Goal: Task Accomplishment & Management: Use online tool/utility

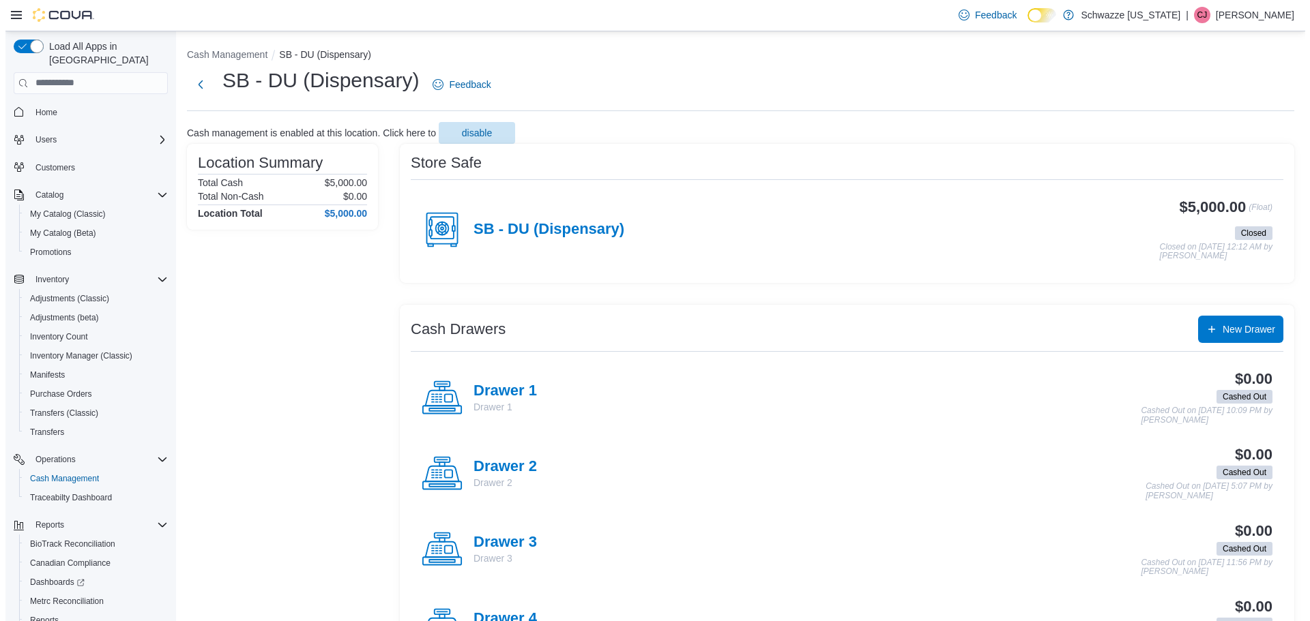
scroll to position [63, 0]
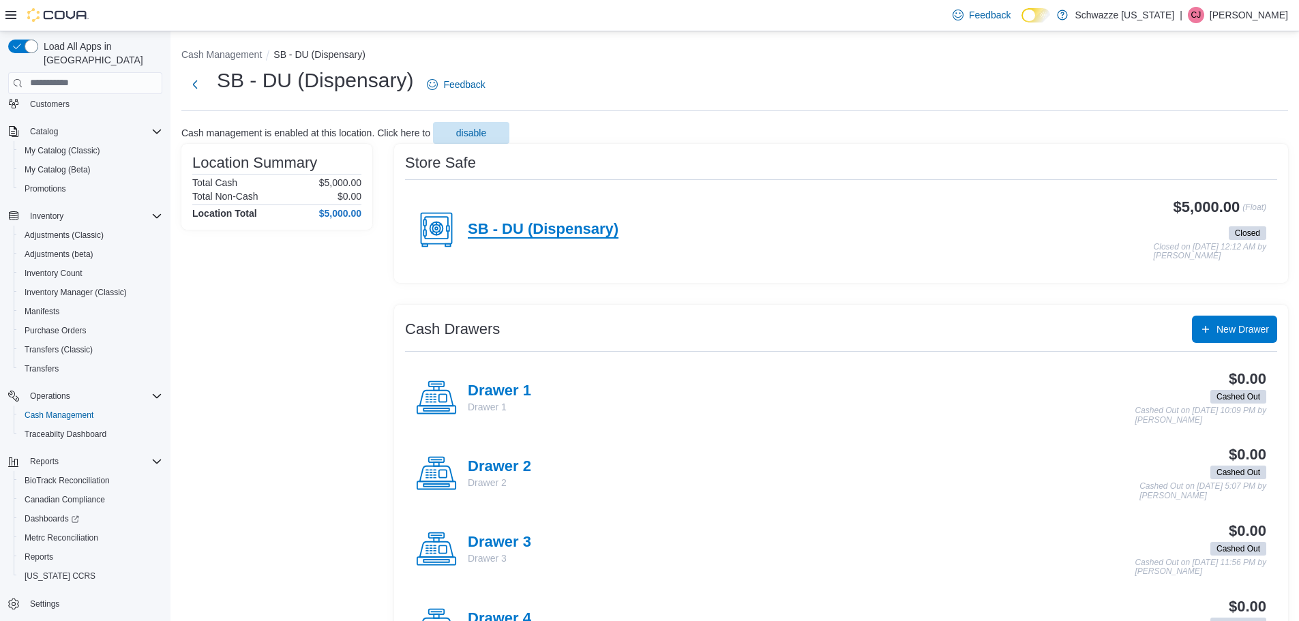
click at [495, 234] on h4 "SB - DU (Dispensary)" at bounding box center [543, 230] width 151 height 18
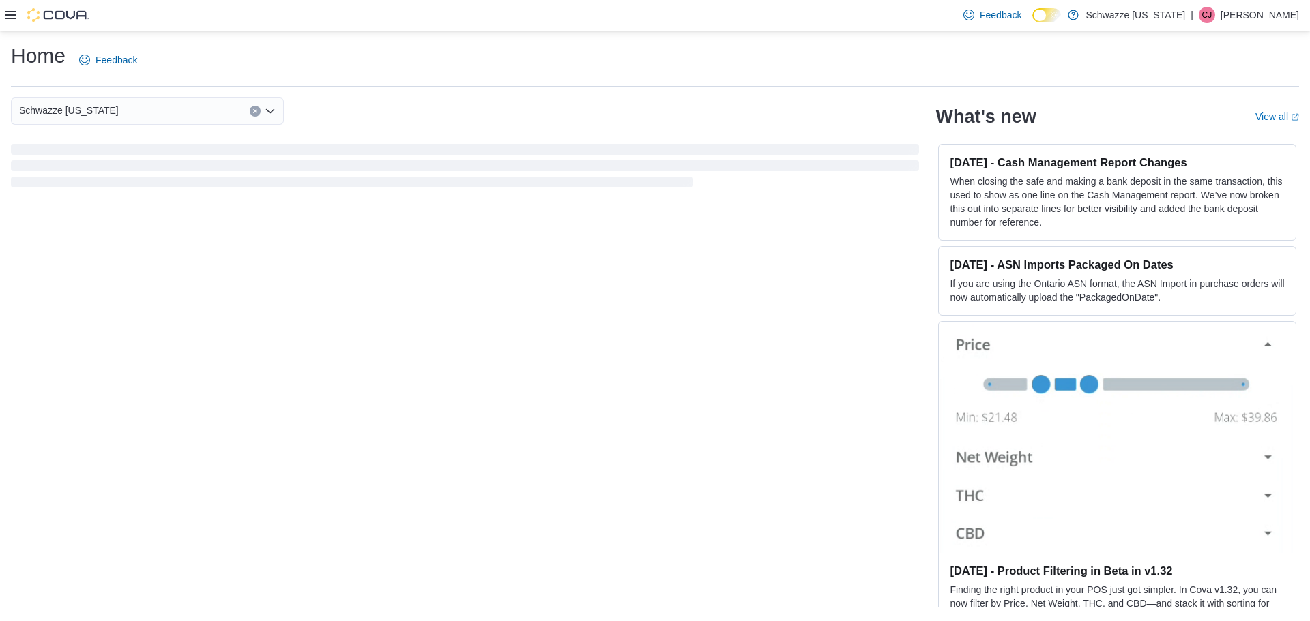
click at [18, 12] on div at bounding box center [46, 15] width 83 height 14
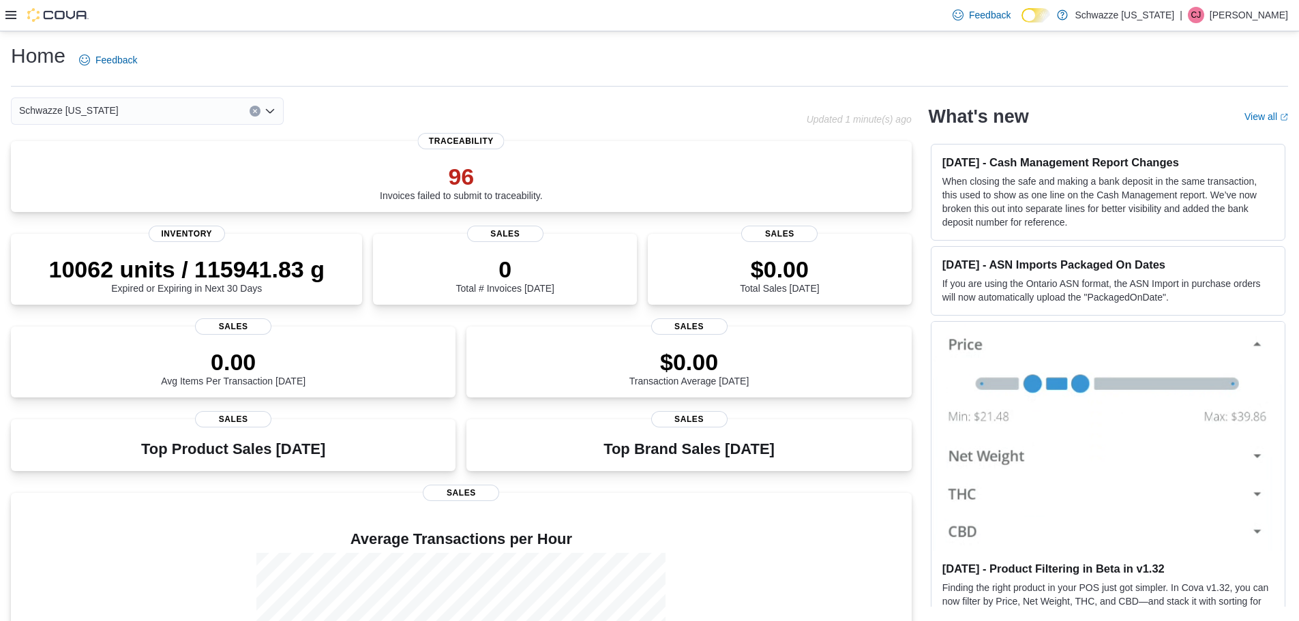
click at [10, 14] on icon at bounding box center [10, 15] width 11 height 11
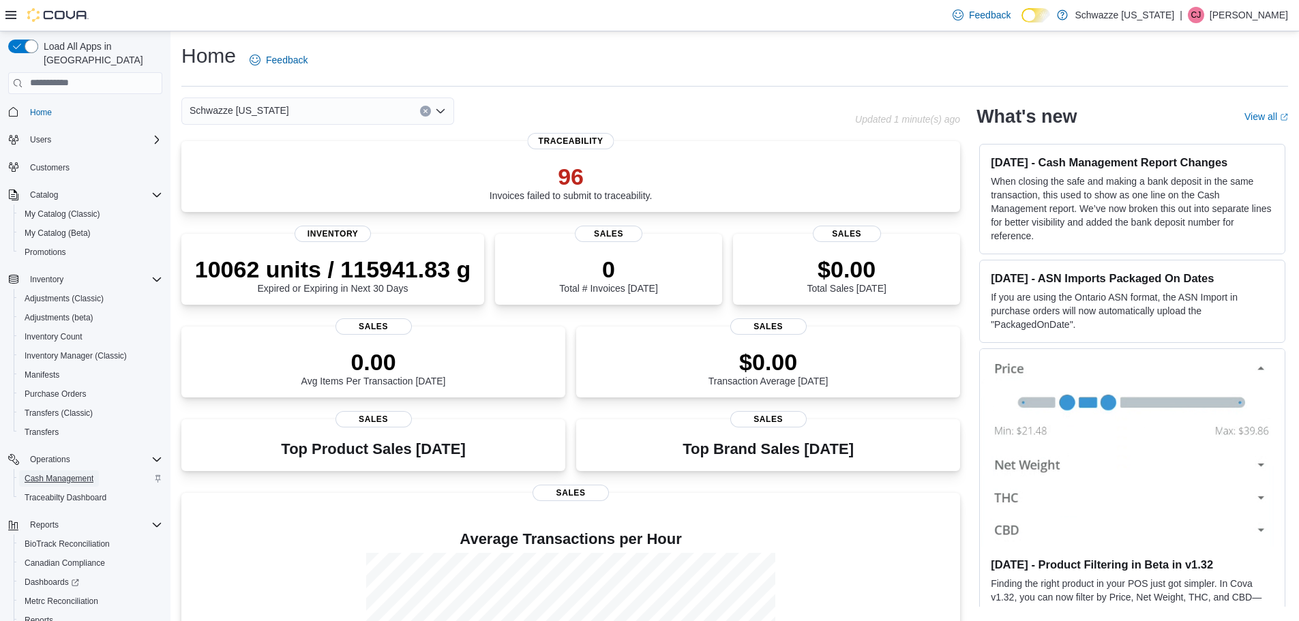
click at [53, 473] on span "Cash Management" at bounding box center [59, 478] width 69 height 11
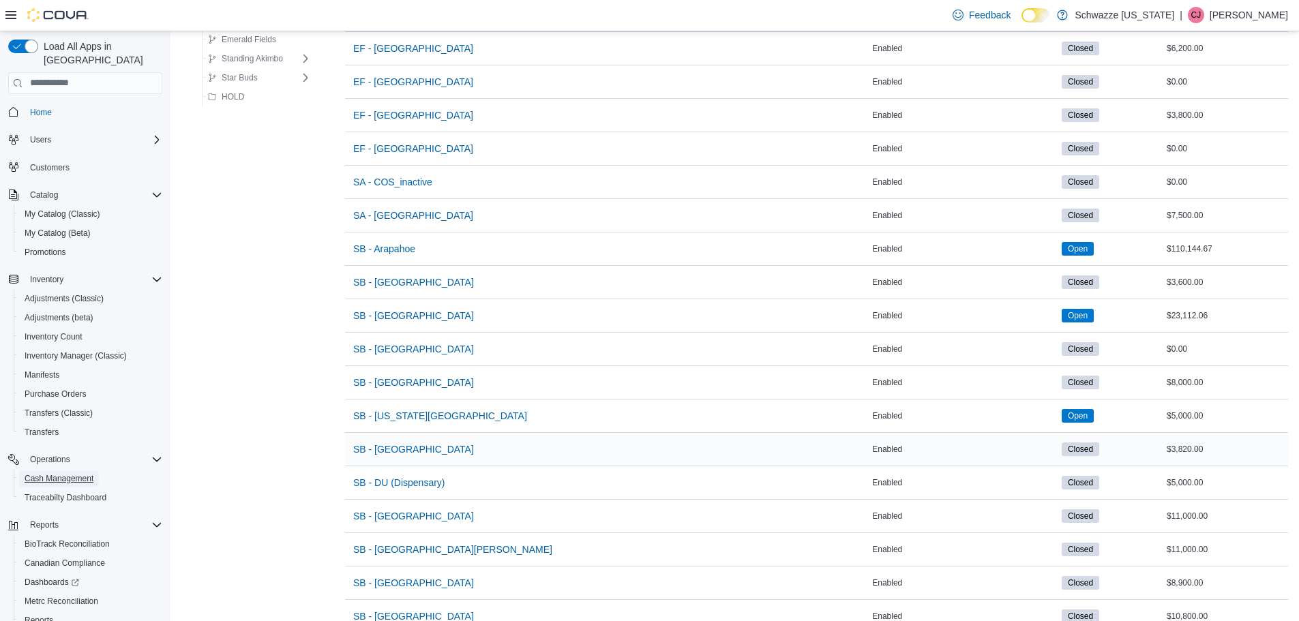
scroll to position [205, 0]
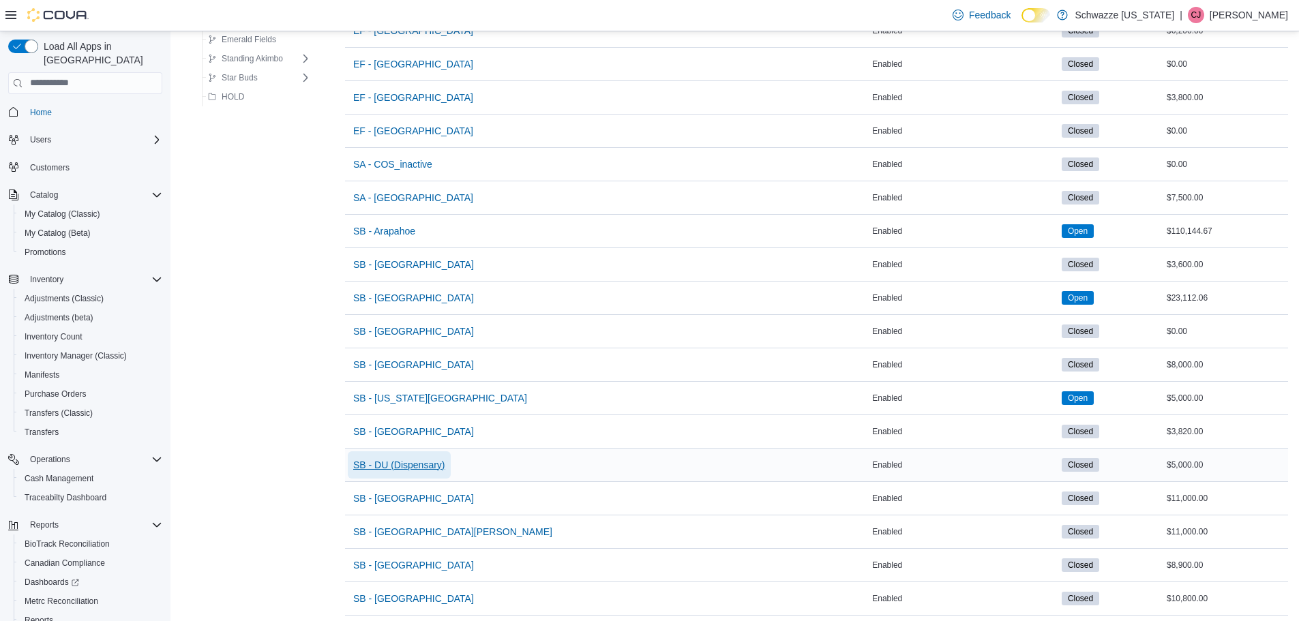
click at [394, 465] on span "SB - DU (Dispensary)" at bounding box center [399, 465] width 92 height 14
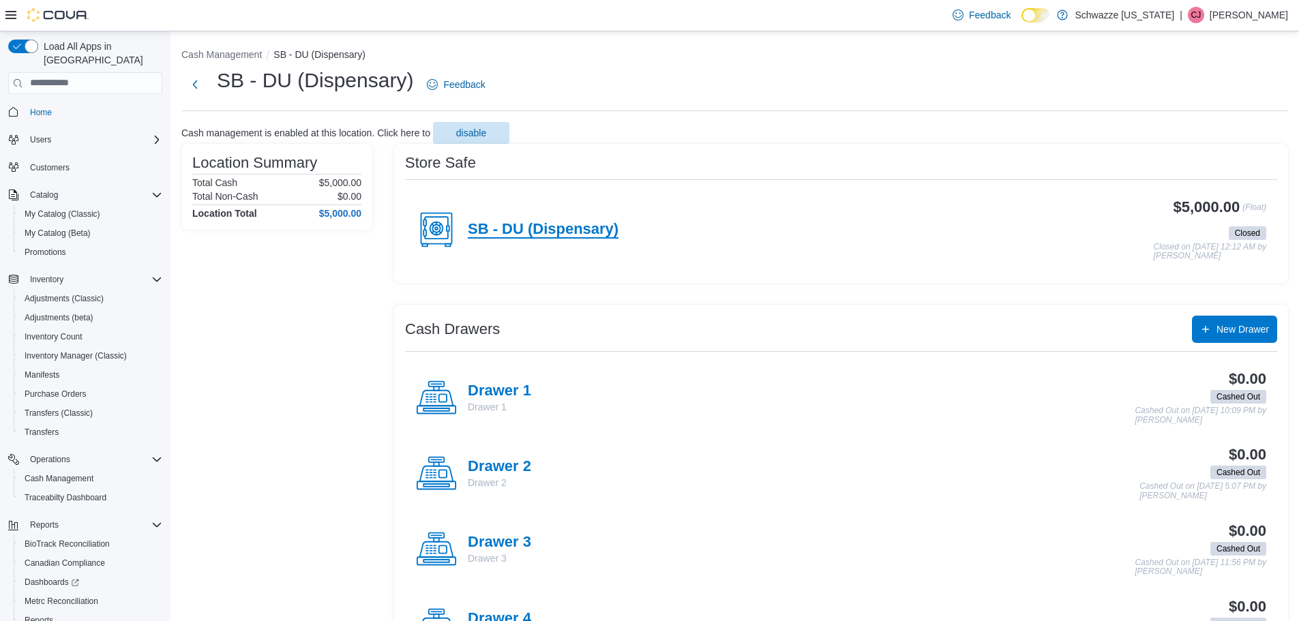
click at [497, 227] on h4 "SB - DU (Dispensary)" at bounding box center [543, 230] width 151 height 18
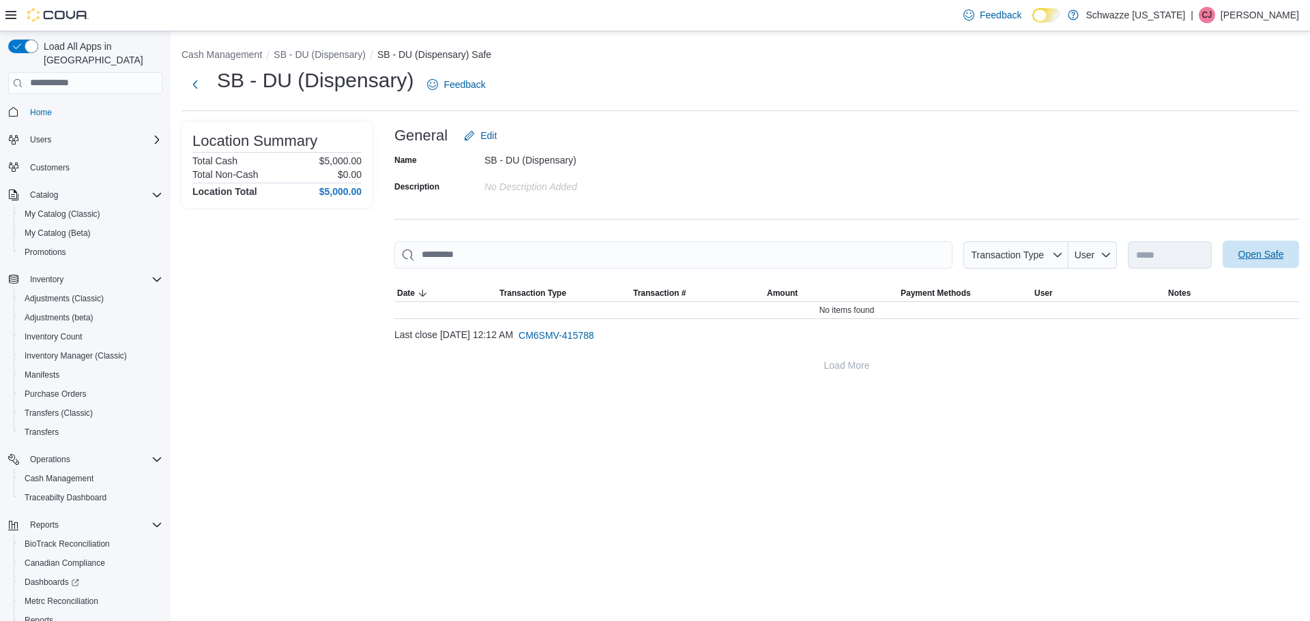
click at [1257, 259] on span "Open Safe" at bounding box center [1261, 255] width 46 height 14
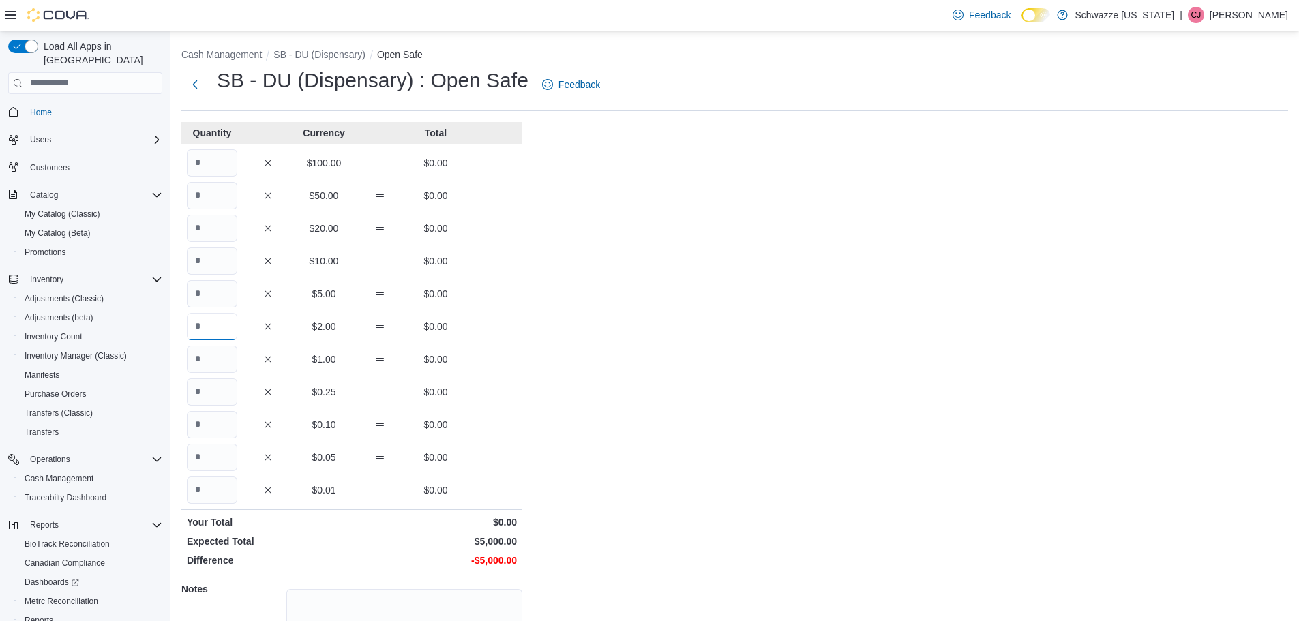
click at [203, 336] on input "Quantity" at bounding box center [212, 326] width 50 height 27
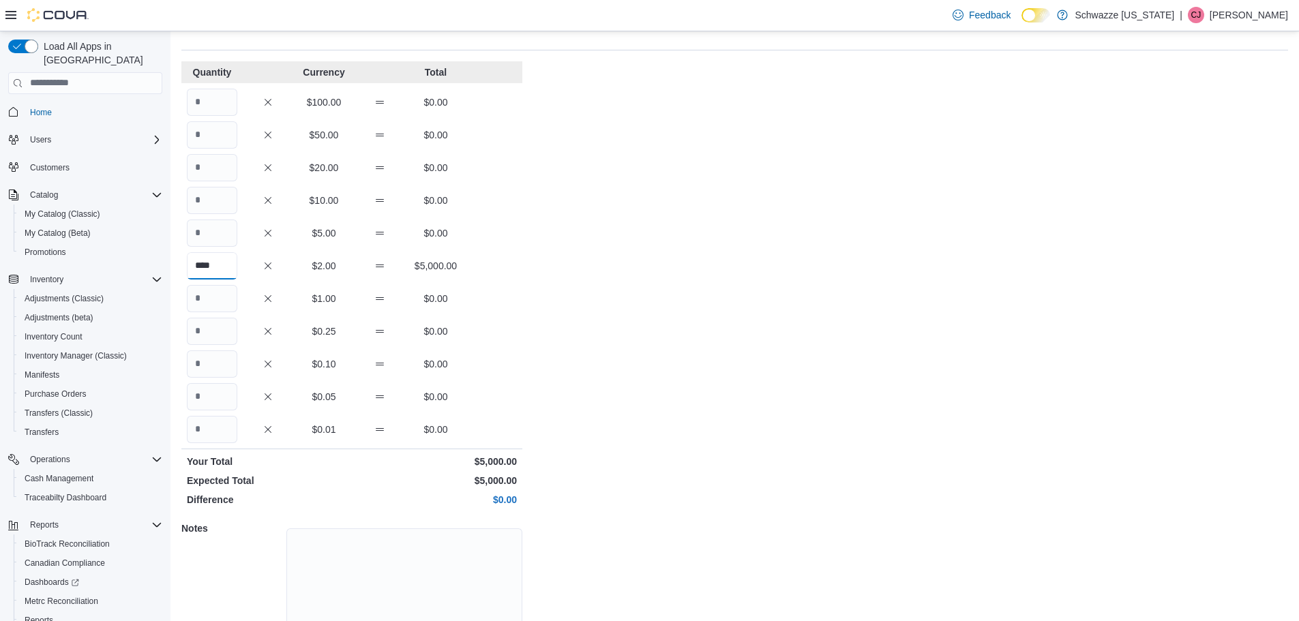
scroll to position [121, 0]
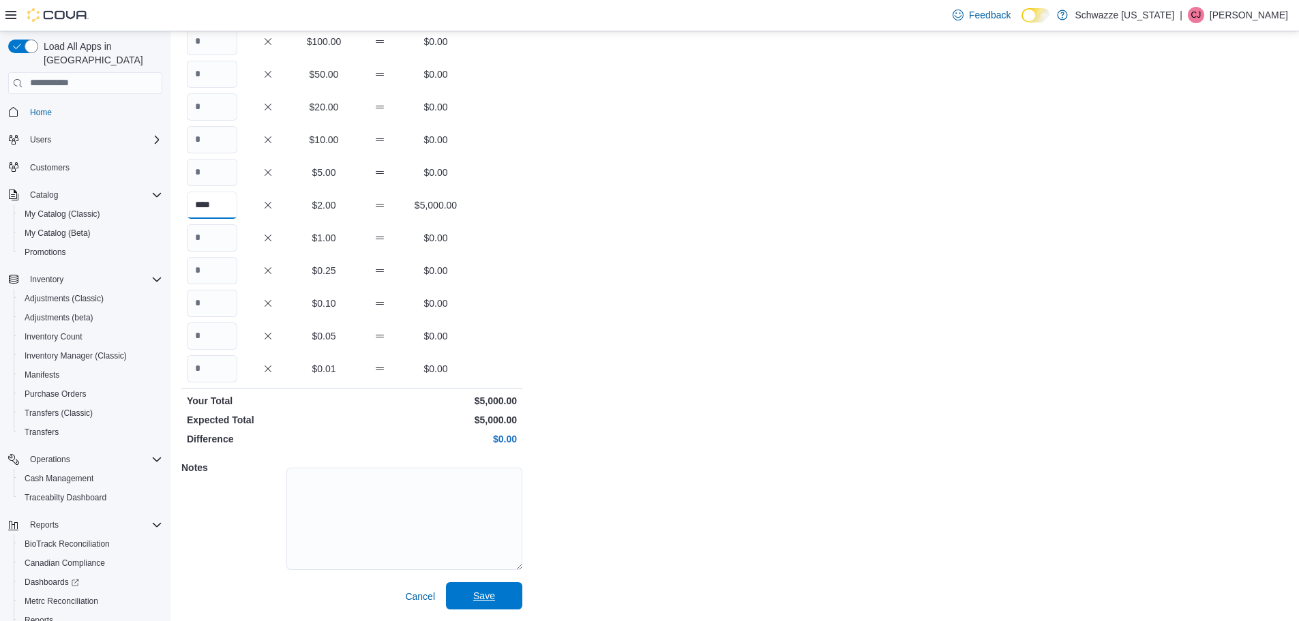
type input "****"
click at [486, 593] on span "Save" at bounding box center [484, 596] width 22 height 14
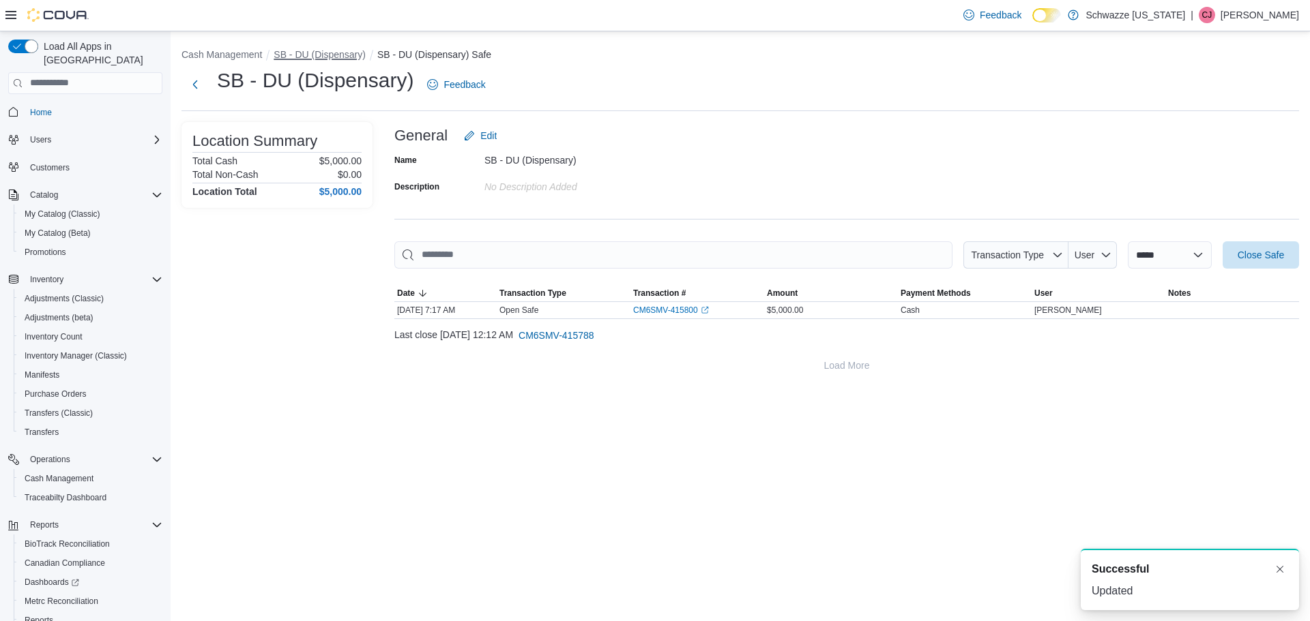
click at [336, 57] on button "SB - DU (Dispensary)" at bounding box center [320, 54] width 92 height 11
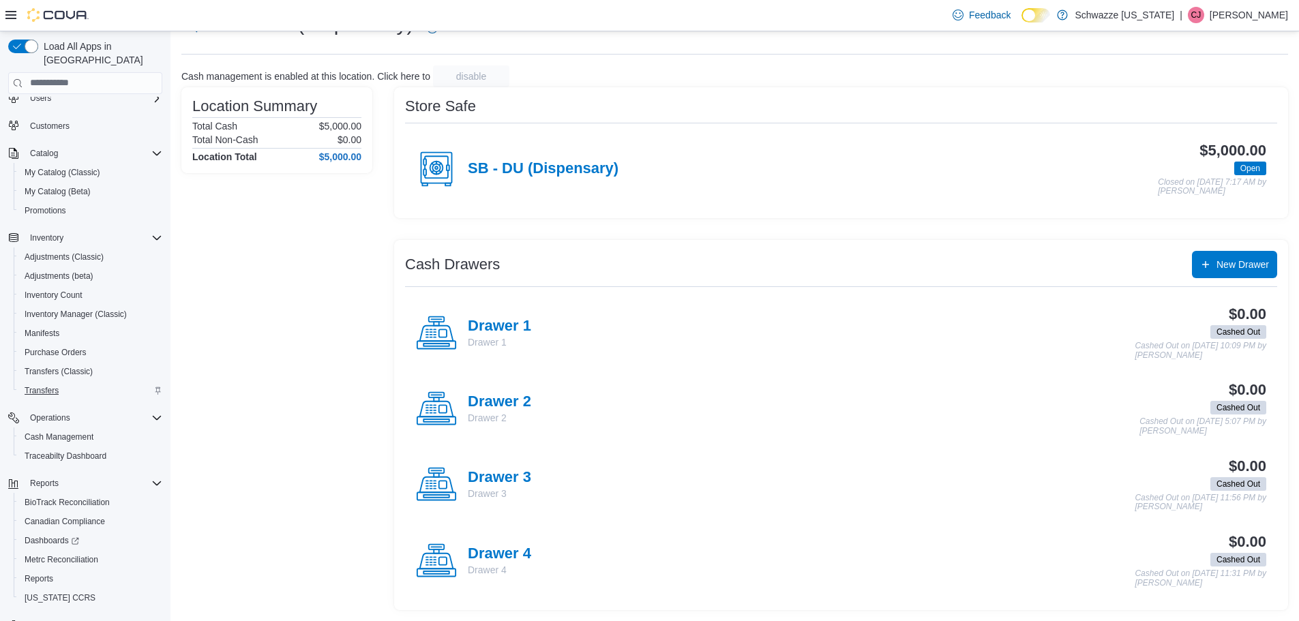
scroll to position [63, 0]
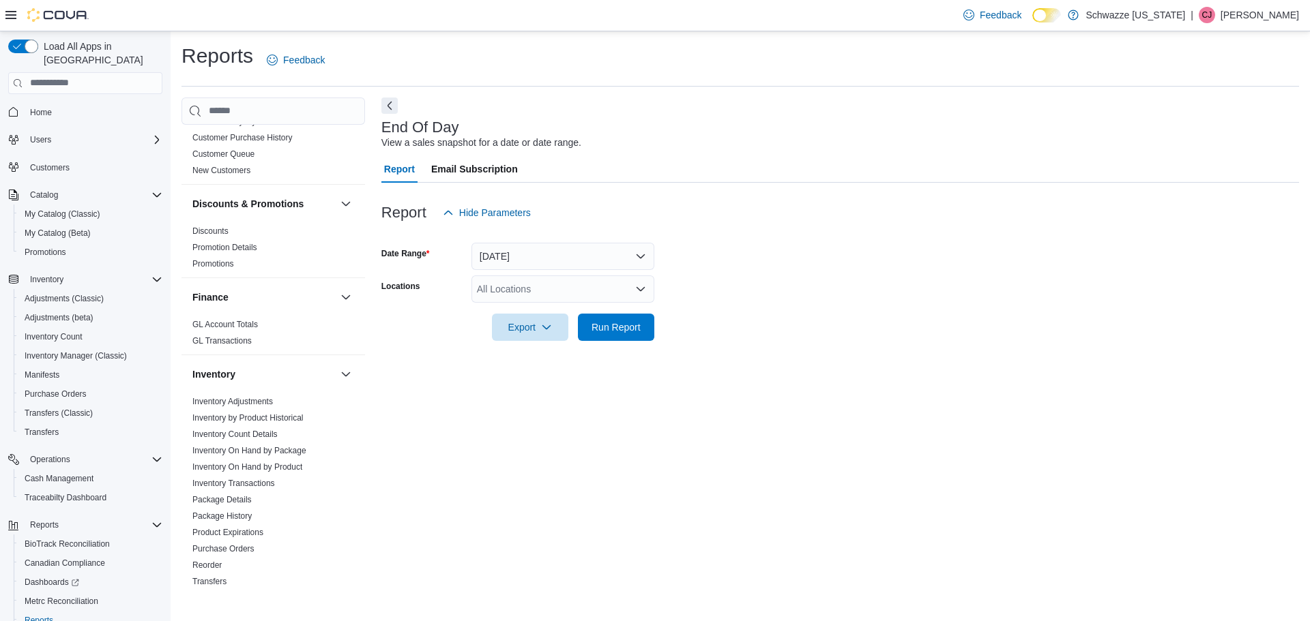
scroll to position [205, 0]
drag, startPoint x: 540, startPoint y: 261, endPoint x: 531, endPoint y: 269, distance: 12.1
click at [540, 261] on button "Today" at bounding box center [562, 256] width 183 height 27
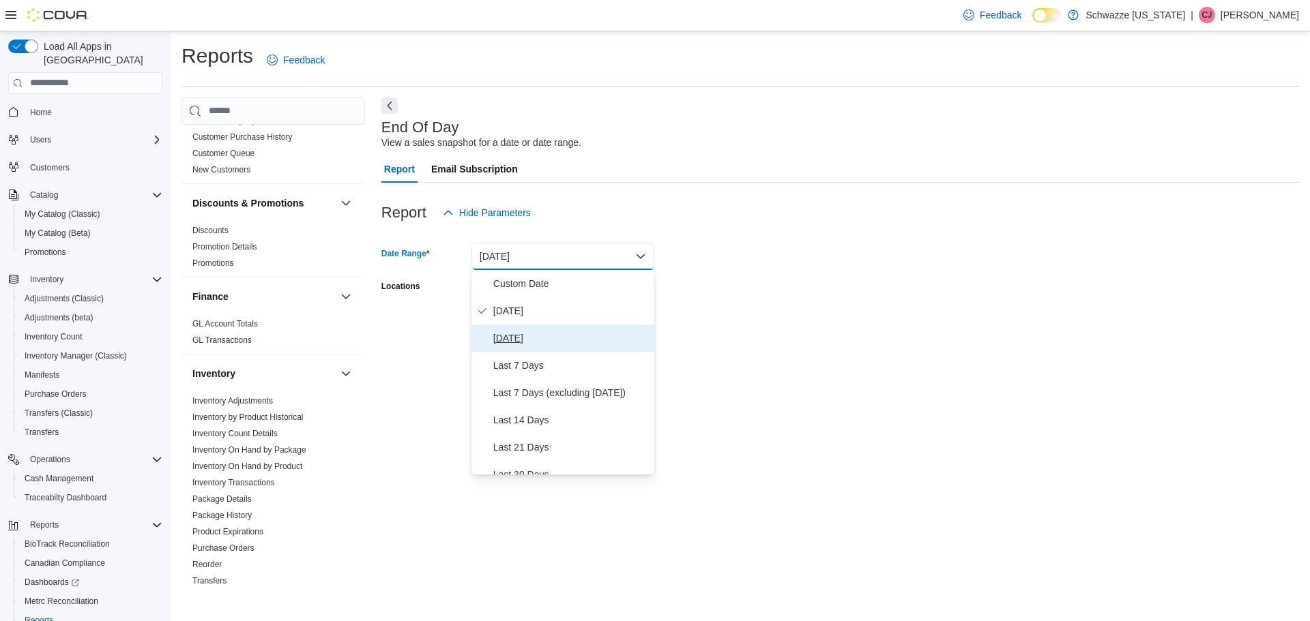
click at [503, 331] on span "Yesterday" at bounding box center [571, 338] width 156 height 16
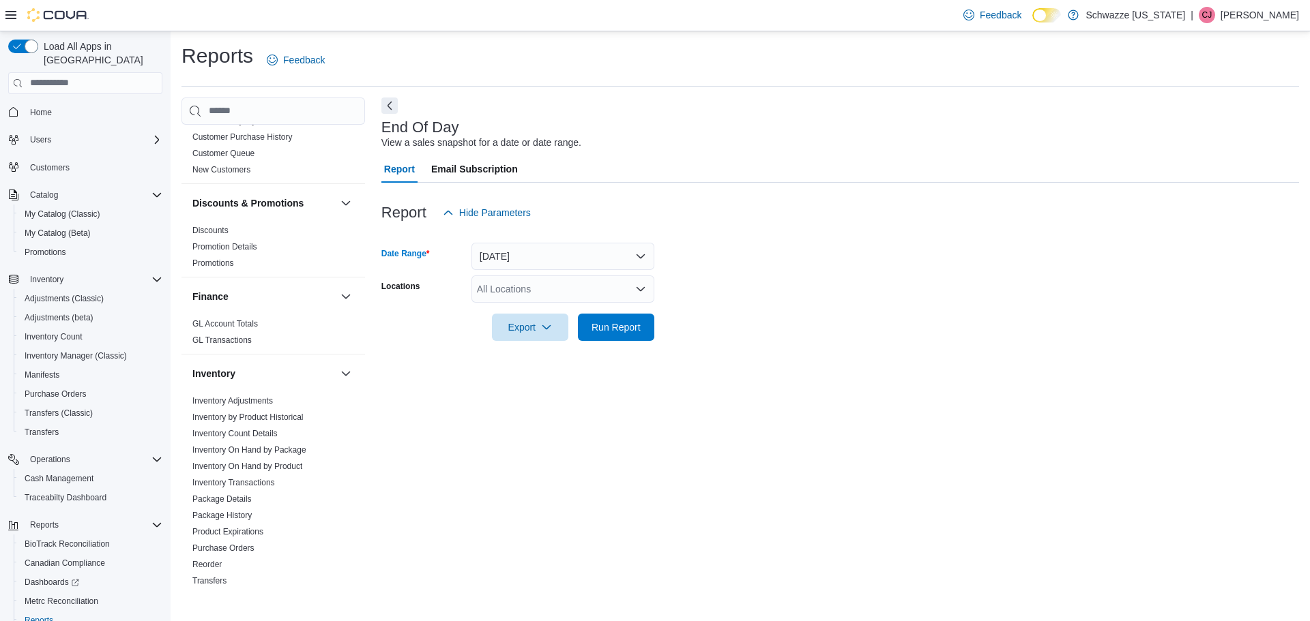
click at [508, 290] on div "All Locations" at bounding box center [562, 289] width 183 height 27
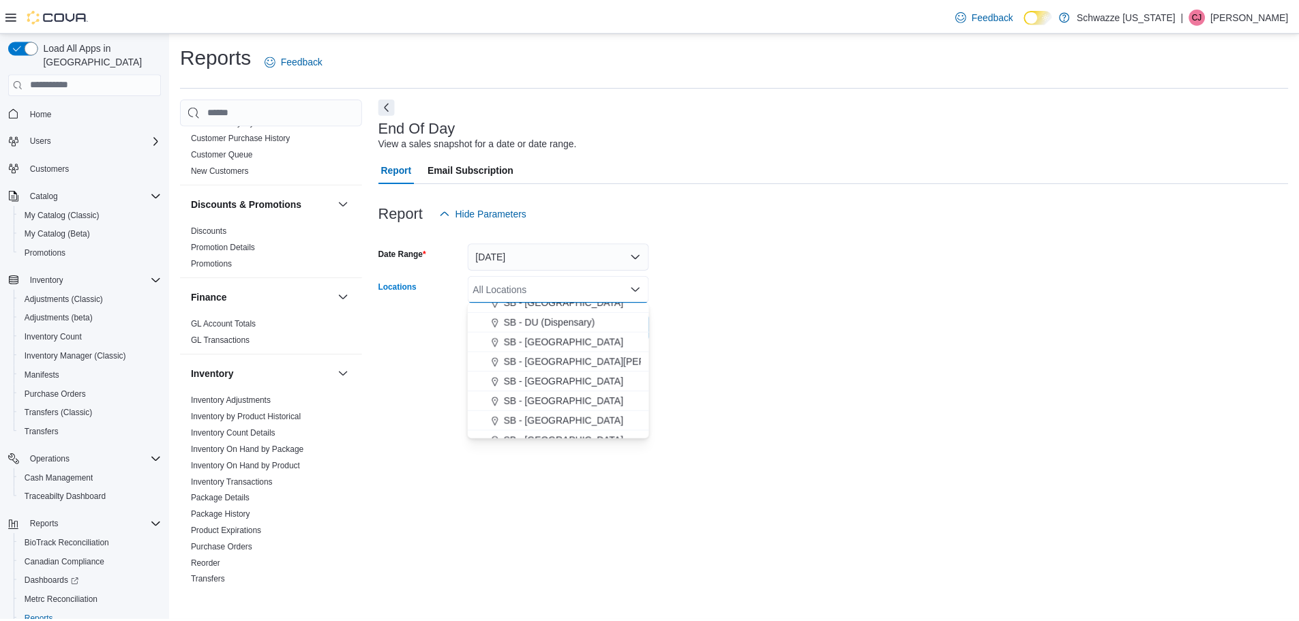
scroll to position [273, 0]
click at [544, 321] on span "SB - DU (Dispensary)" at bounding box center [554, 317] width 92 height 14
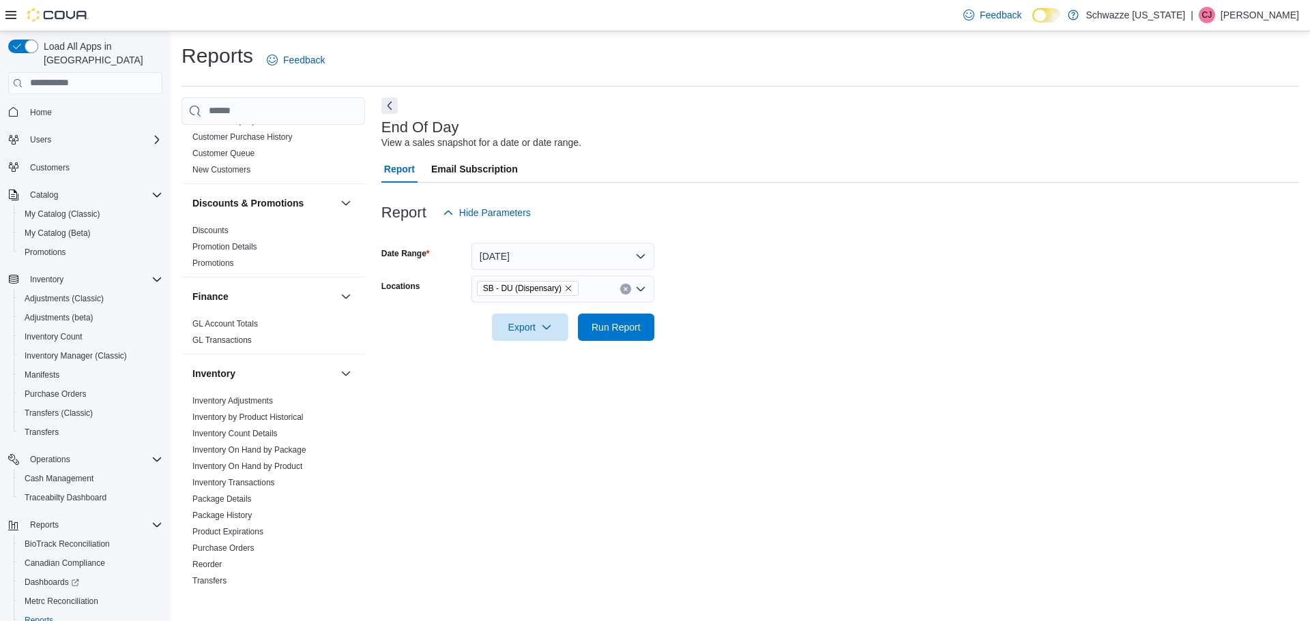
click at [748, 313] on div at bounding box center [839, 308] width 917 height 11
click at [604, 326] on span "Run Report" at bounding box center [615, 327] width 49 height 14
